Goal: Task Accomplishment & Management: Manage account settings

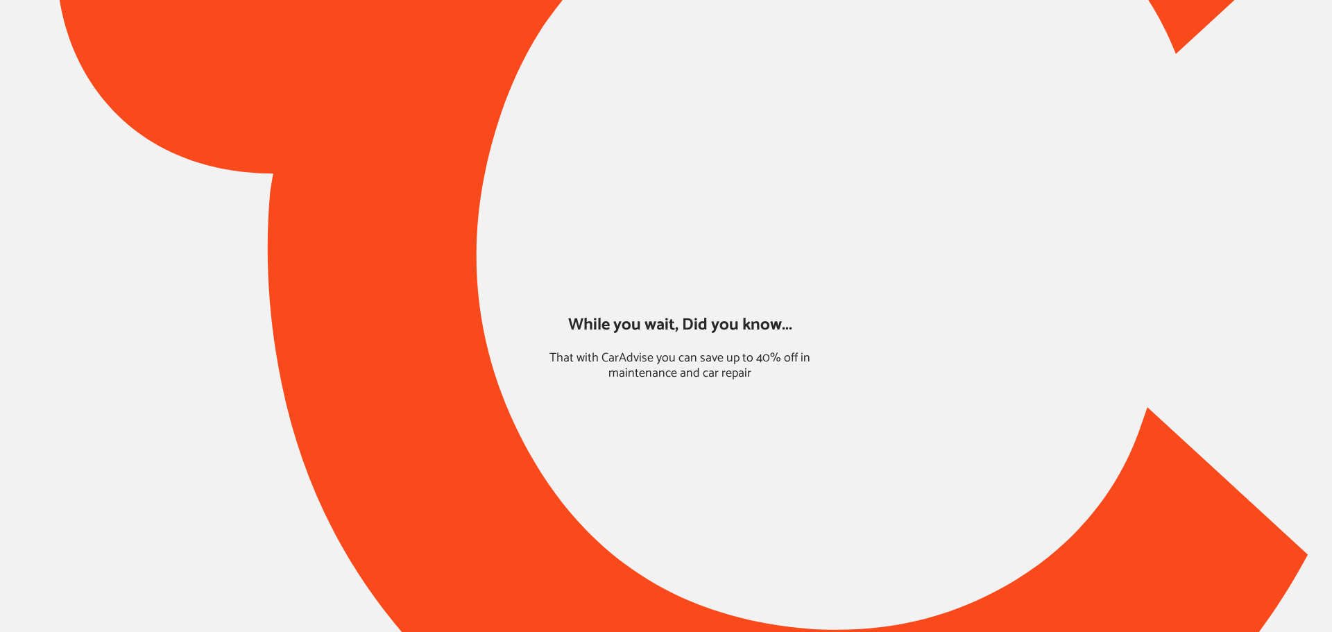
type input "*****"
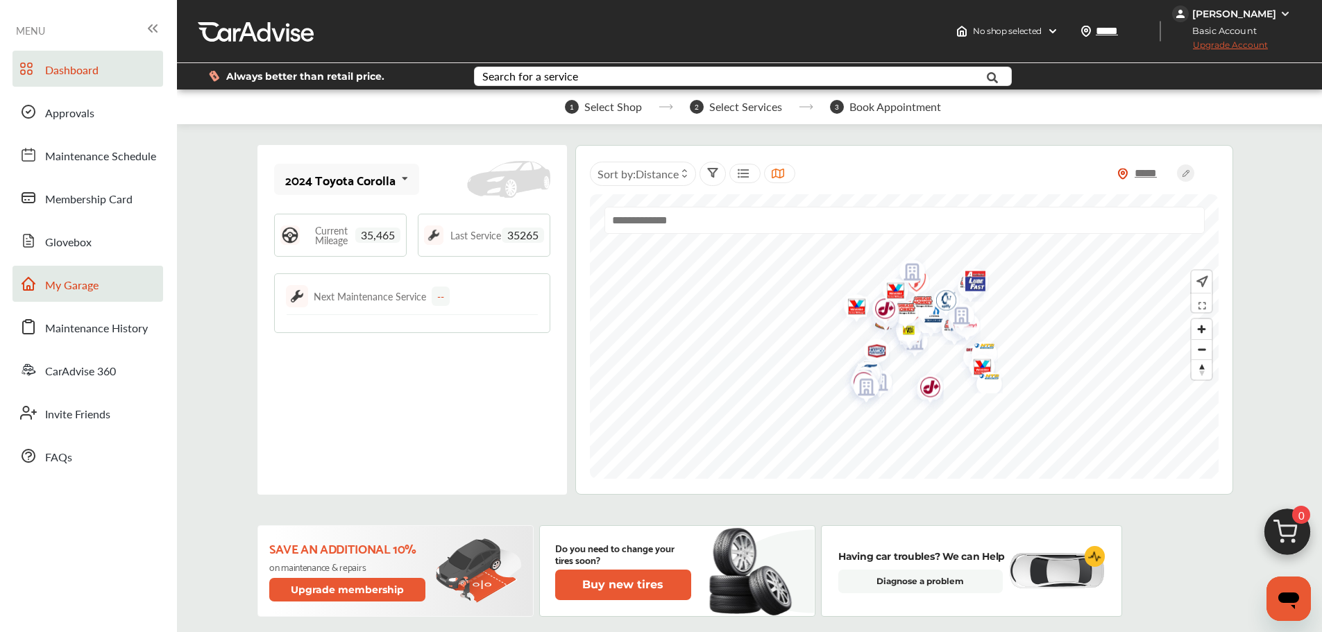
click at [94, 282] on span "My Garage" at bounding box center [71, 286] width 53 height 18
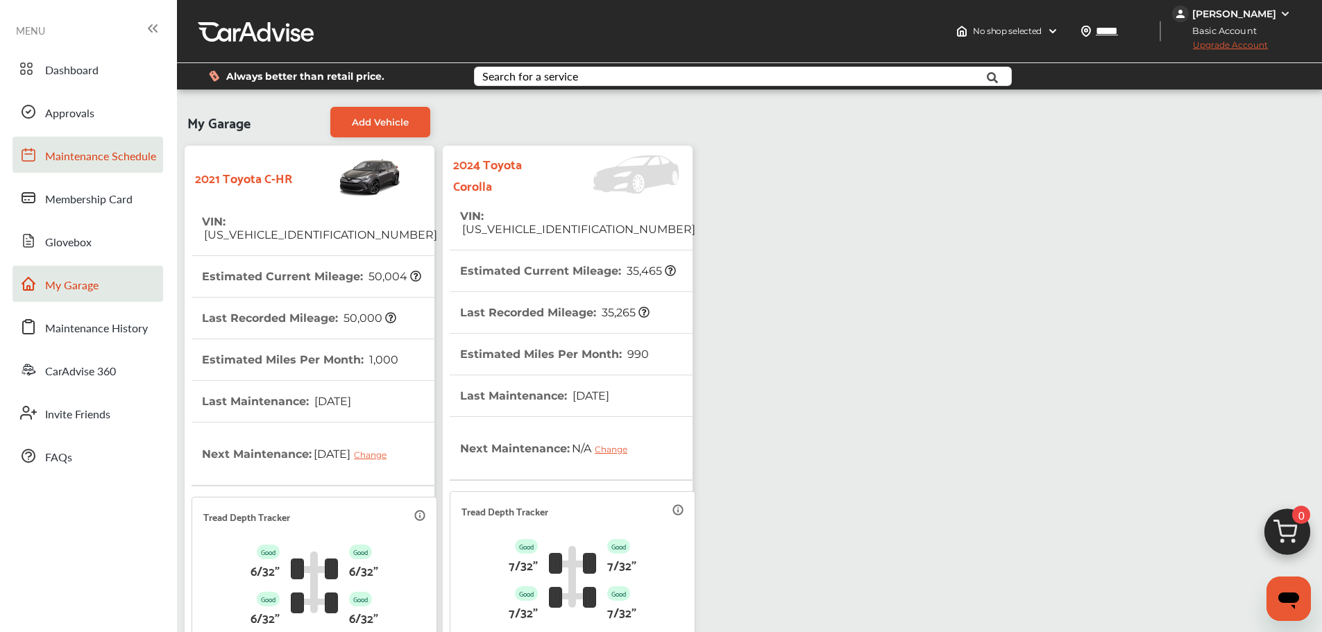
click at [96, 146] on link "Maintenance Schedule" at bounding box center [87, 155] width 151 height 36
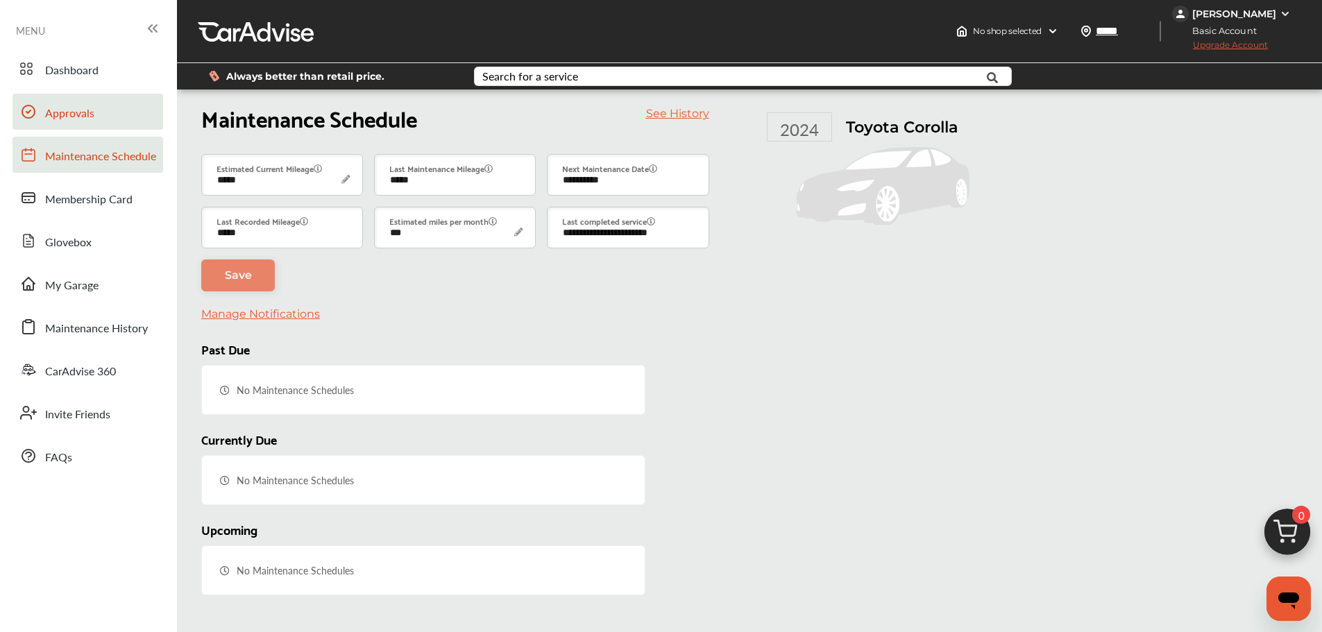
click at [61, 111] on span "Approvals" at bounding box center [69, 114] width 49 height 18
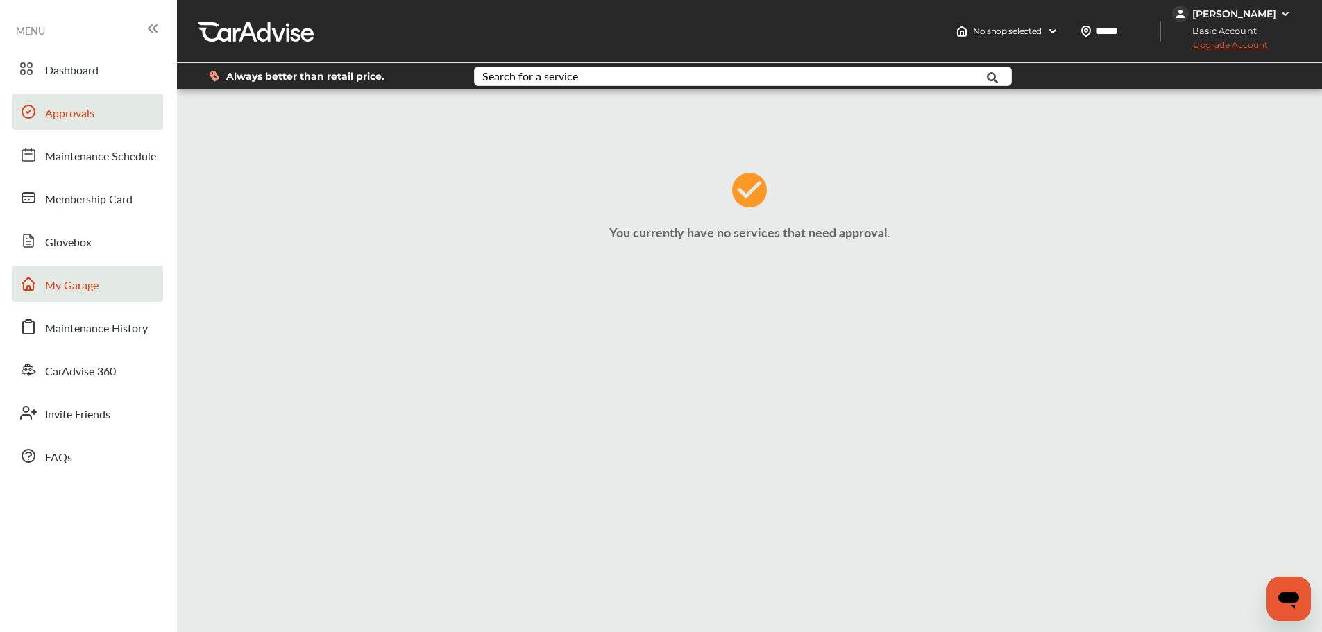
click at [83, 283] on span "My Garage" at bounding box center [71, 286] width 53 height 18
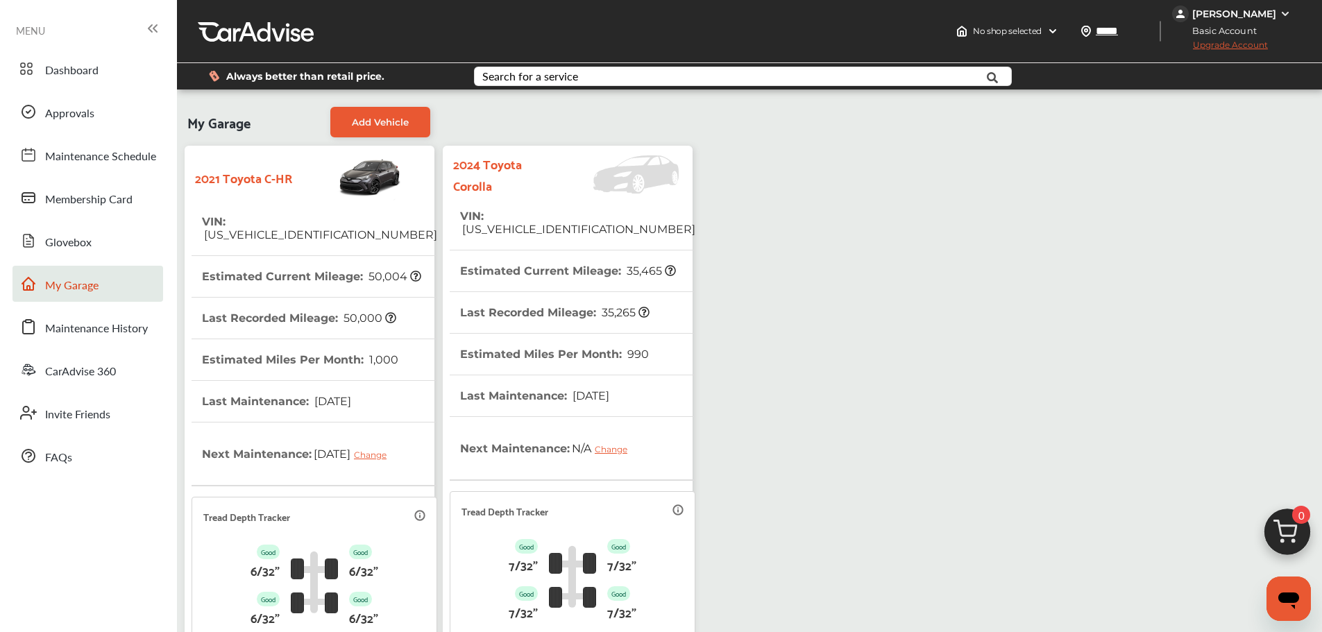
click at [468, 217] on th "VIN : [US_VEHICLE_IDENTIFICATION_NUMBER]" at bounding box center [577, 223] width 235 height 54
click at [353, 228] on span "[US_VEHICLE_IDENTIFICATION_NUMBER]" at bounding box center [319, 234] width 235 height 13
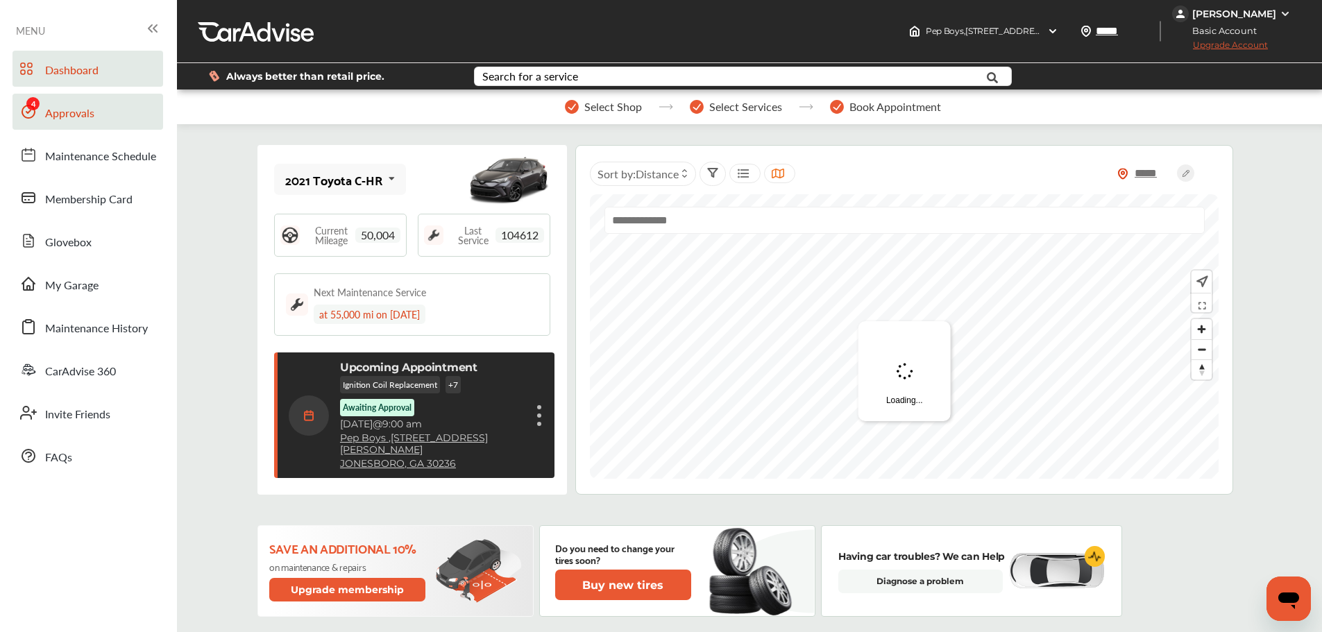
click at [103, 121] on link "Approvals" at bounding box center [87, 112] width 151 height 36
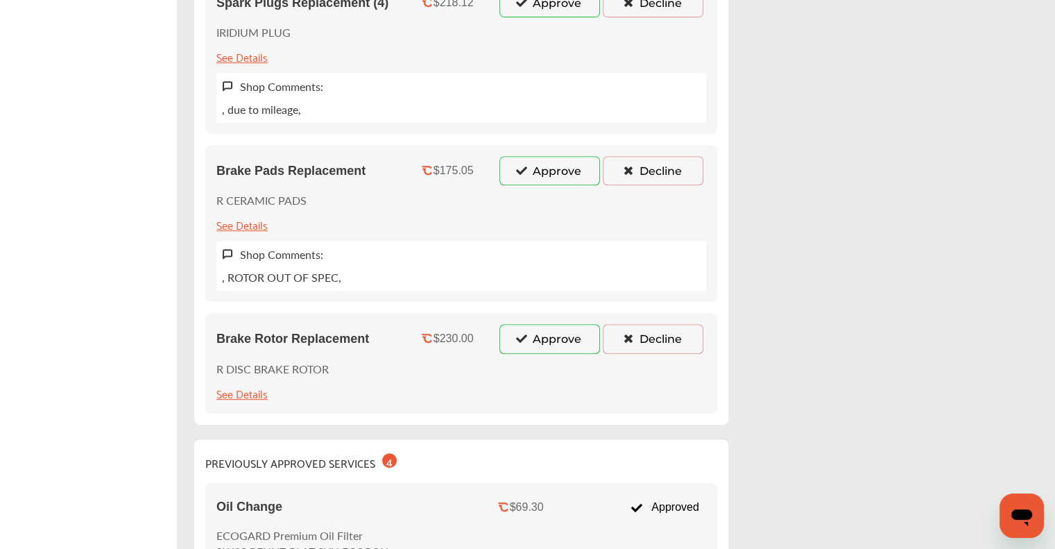
scroll to position [555, 0]
